Goal: Task Accomplishment & Management: Use online tool/utility

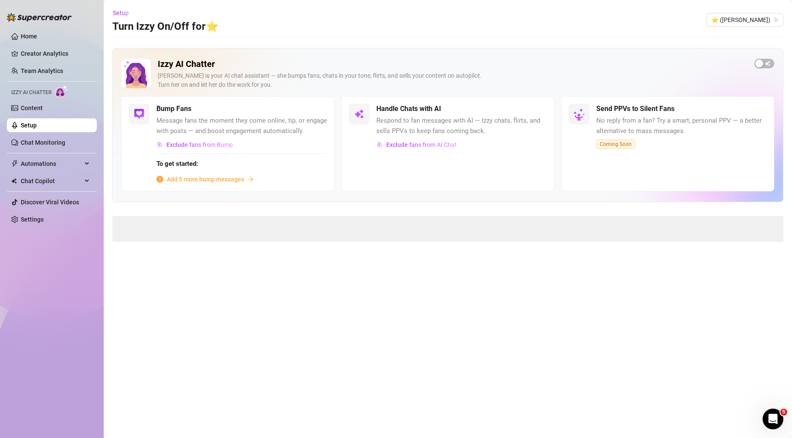
click at [774, 420] on icon "Open Intercom Messenger" at bounding box center [773, 419] width 6 height 7
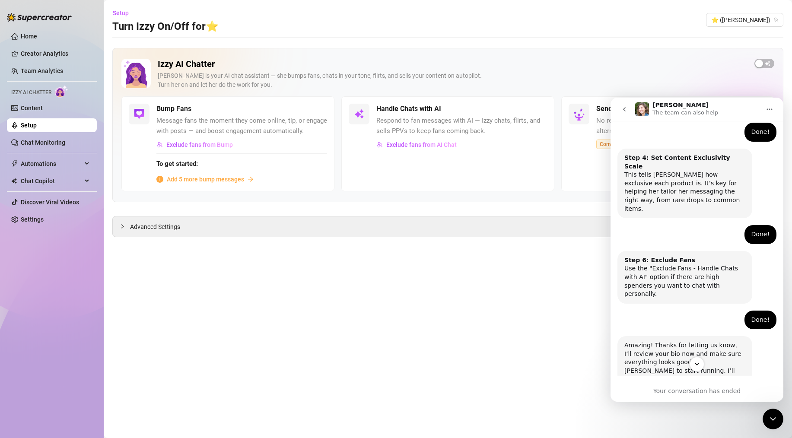
scroll to position [508, 0]
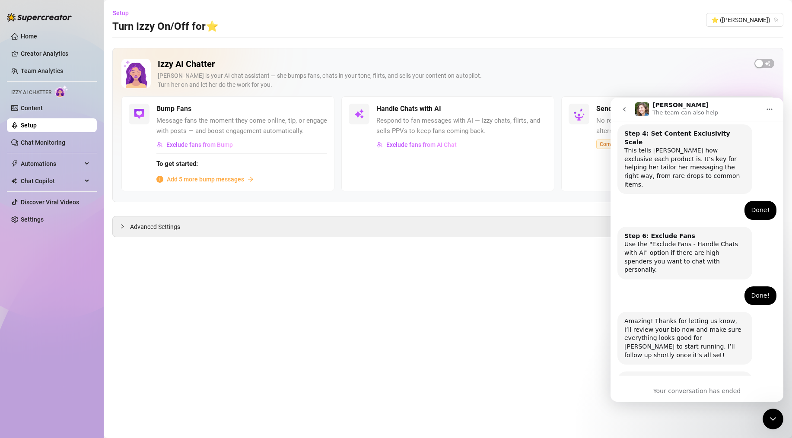
drag, startPoint x: 725, startPoint y: 313, endPoint x: 641, endPoint y: 314, distance: 83.9
click at [641, 377] on div "Hi [PERSON_NAME], [PERSON_NAME] is now active on your account and ready to be t…" at bounding box center [685, 398] width 121 height 42
click at [640, 377] on div "Hi [PERSON_NAME], [PERSON_NAME] is now active on your account and ready to be t…" at bounding box center [685, 398] width 121 height 42
drag, startPoint x: 626, startPoint y: 314, endPoint x: 693, endPoint y: 342, distance: 72.1
click at [693, 377] on div "Hi [PERSON_NAME], [PERSON_NAME] is now active on your account and ready to be t…" at bounding box center [685, 398] width 121 height 42
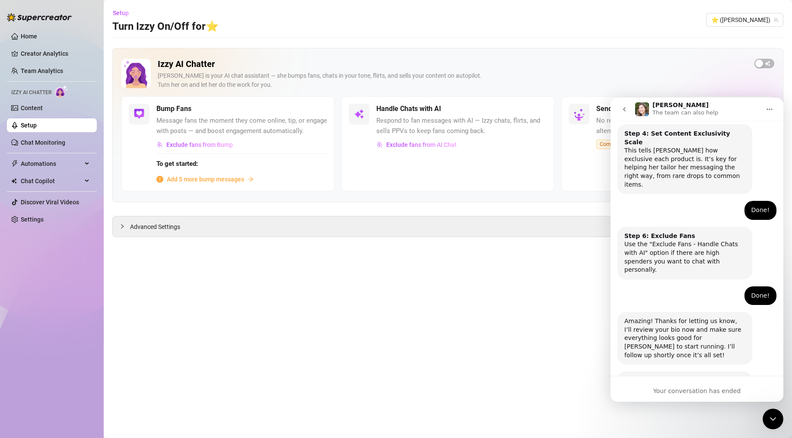
click at [684, 377] on div "Hi [PERSON_NAME], [PERSON_NAME] is now active on your account and ready to be t…" at bounding box center [685, 398] width 121 height 42
drag, startPoint x: 675, startPoint y: 342, endPoint x: 629, endPoint y: 310, distance: 55.6
click at [629, 377] on div "Hi [PERSON_NAME], [PERSON_NAME] is now active on your account and ready to be t…" at bounding box center [685, 398] width 121 height 42
drag, startPoint x: 626, startPoint y: 313, endPoint x: 672, endPoint y: 348, distance: 58.3
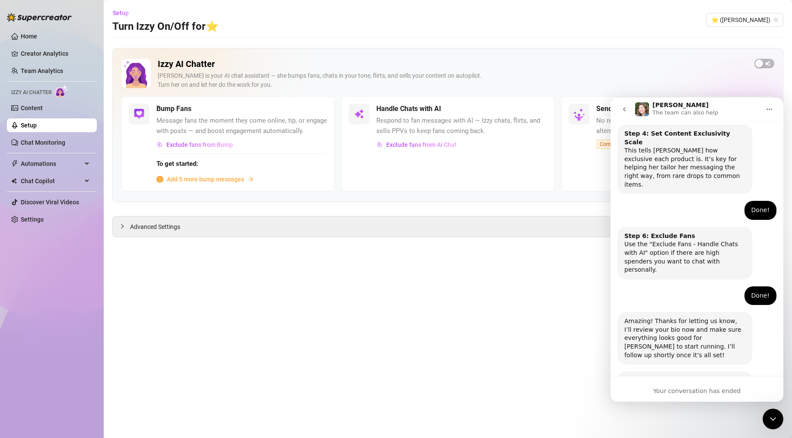
click at [672, 372] on div "Hi [PERSON_NAME], [PERSON_NAME] is now active on your account and ready to be t…" at bounding box center [685, 398] width 135 height 53
click at [669, 372] on div "Hi [PERSON_NAME], [PERSON_NAME] is now active on your account and ready to be t…" at bounding box center [685, 398] width 135 height 53
drag, startPoint x: 673, startPoint y: 341, endPoint x: 624, endPoint y: 310, distance: 57.6
click at [624, 372] on div "Hi [PERSON_NAME], [PERSON_NAME] is now active on your account and ready to be t…" at bounding box center [685, 398] width 135 height 53
click at [626, 377] on div "Hi [PERSON_NAME], [PERSON_NAME] is now active on your account and ready to be t…" at bounding box center [685, 398] width 121 height 42
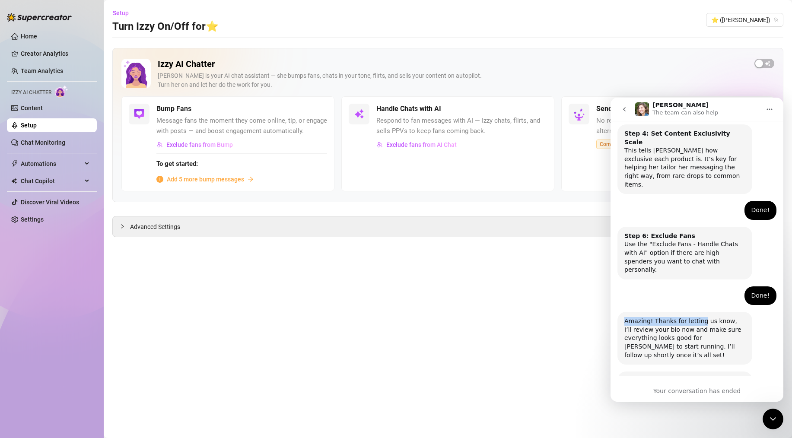
drag, startPoint x: 625, startPoint y: 260, endPoint x: 698, endPoint y: 265, distance: 73.7
click at [698, 317] on div "Amazing! Thanks for letting us know, I’ll review your bio now and make sure eve…" at bounding box center [685, 338] width 121 height 42
click at [705, 317] on div "Amazing! Thanks for letting us know, I’ll review your bio now and make sure eve…" at bounding box center [685, 338] width 121 height 42
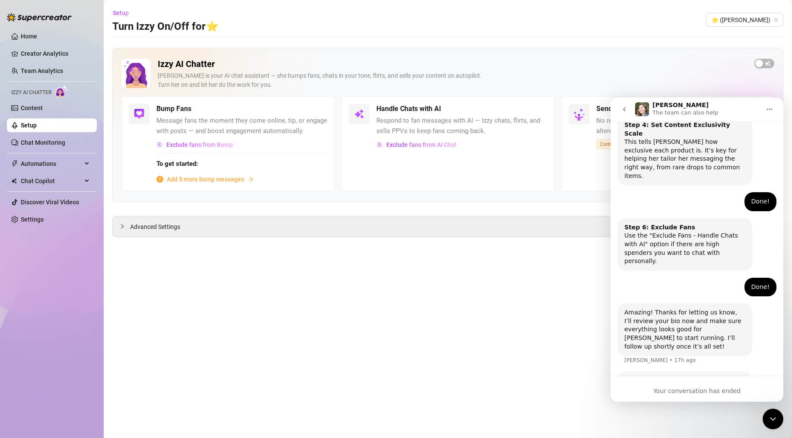
click at [500, 329] on main "Setup Turn Izzy On/Off for ⭐️ ⭐️ (camilla_shein) Izzy AI Chatter [PERSON_NAME] …" at bounding box center [448, 219] width 689 height 438
click at [780, 415] on div "Close Intercom Messenger" at bounding box center [773, 419] width 21 height 21
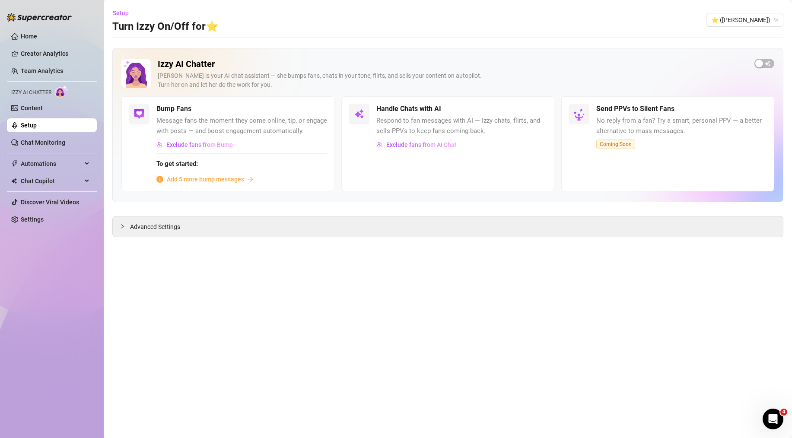
scroll to position [508, 0]
click at [329, 332] on main "Setup Turn Izzy On/Off for ⭐️ ⭐️ (camilla_shein) Izzy AI Chatter [PERSON_NAME] …" at bounding box center [448, 219] width 689 height 438
